Goal: Communication & Community: Answer question/provide support

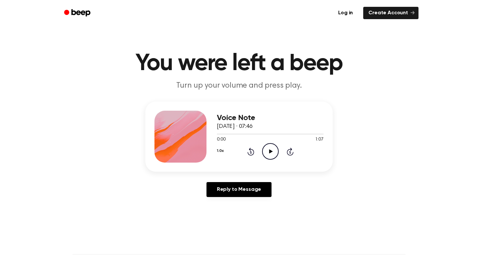
click at [271, 153] on icon "Play Audio" at bounding box center [270, 151] width 17 height 17
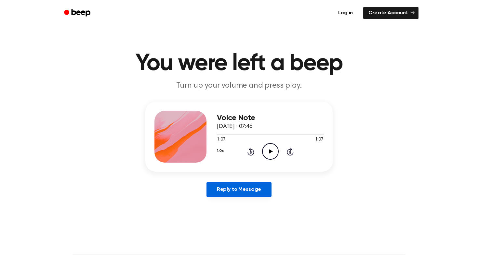
click at [239, 193] on link "Reply to Message" at bounding box center [238, 189] width 65 height 15
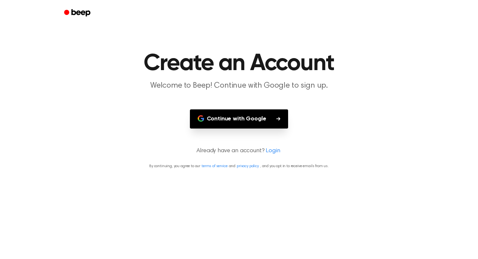
click at [244, 121] on button "Continue with Google" at bounding box center [239, 119] width 98 height 19
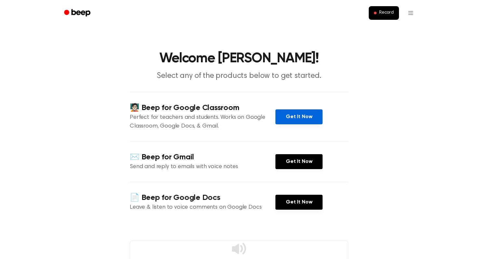
click at [299, 120] on link "Get It Now" at bounding box center [298, 117] width 47 height 15
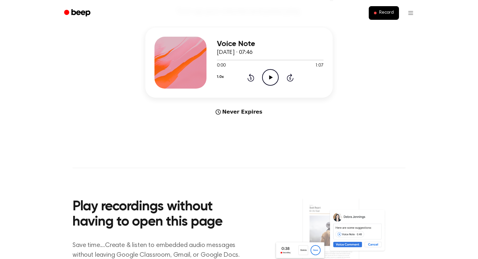
scroll to position [68, 0]
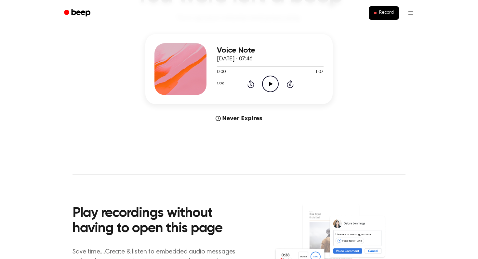
click at [271, 89] on icon "Play Audio" at bounding box center [270, 84] width 17 height 17
drag, startPoint x: 219, startPoint y: 67, endPoint x: 311, endPoint y: 65, distance: 92.0
click at [311, 65] on div at bounding box center [270, 66] width 107 height 5
drag, startPoint x: 312, startPoint y: 68, endPoint x: 323, endPoint y: 68, distance: 11.7
click at [323, 68] on div "Voice Note [DATE] · 07:46 1:02 1:07 Your browser does not support the [object O…" at bounding box center [238, 69] width 187 height 70
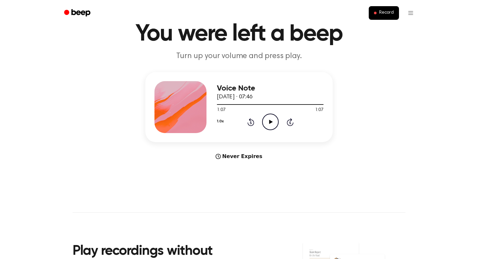
scroll to position [0, 0]
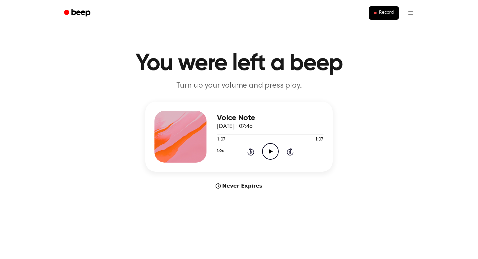
click at [366, 137] on div "Voice Note [DATE] · 07:46 1:07 1:07 Your browser does not support the [object O…" at bounding box center [239, 146] width 462 height 88
click at [411, 13] on html "Record You were left a beep Turn up your volume and press play. Voice Note [DAT…" at bounding box center [239, 256] width 478 height 512
click at [421, 107] on html "Record You were left a beep Turn up your volume and press play. Voice Note [DAT…" at bounding box center [239, 256] width 478 height 512
